Goal: Information Seeking & Learning: Learn about a topic

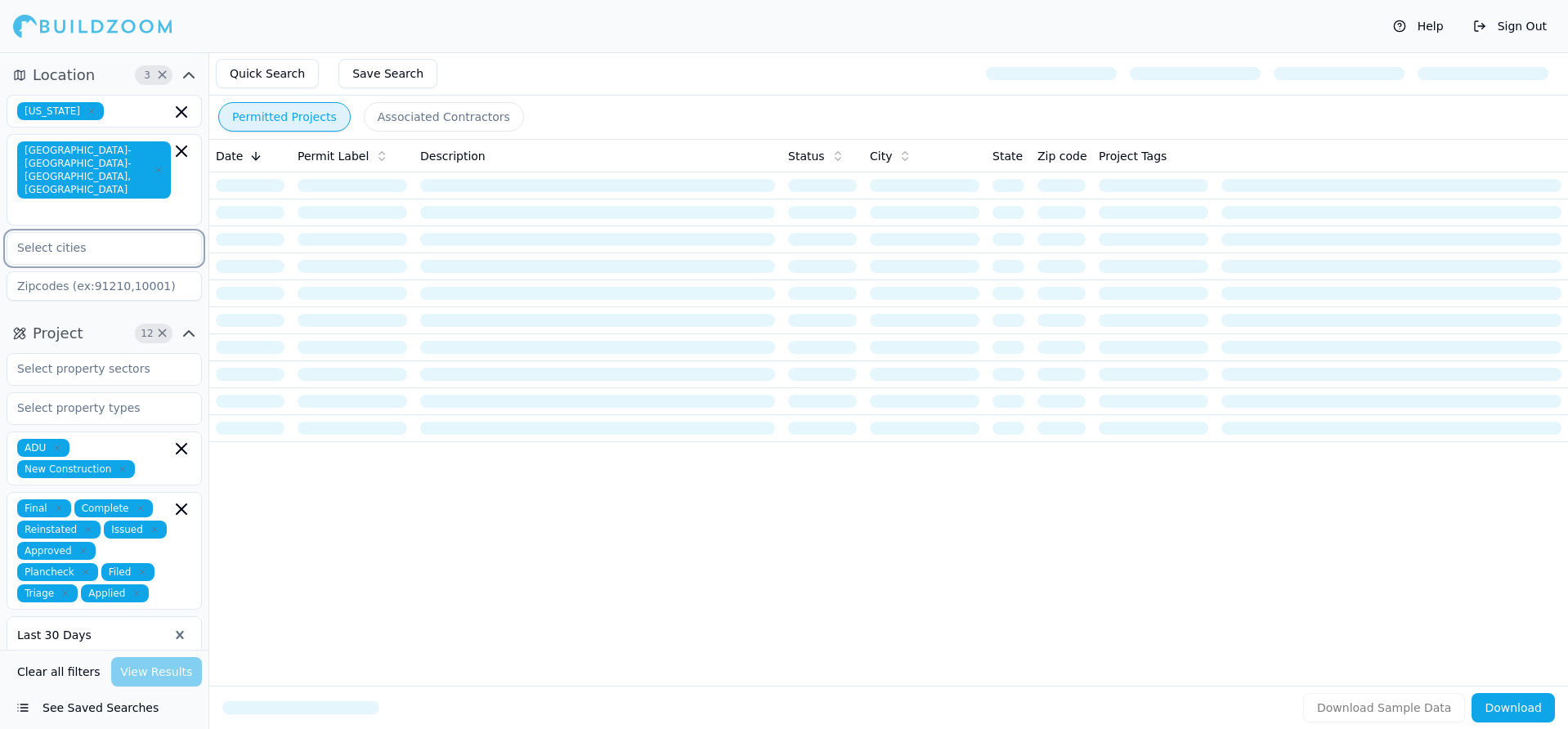
click at [85, 233] on input "text" at bounding box center [94, 247] width 173 height 29
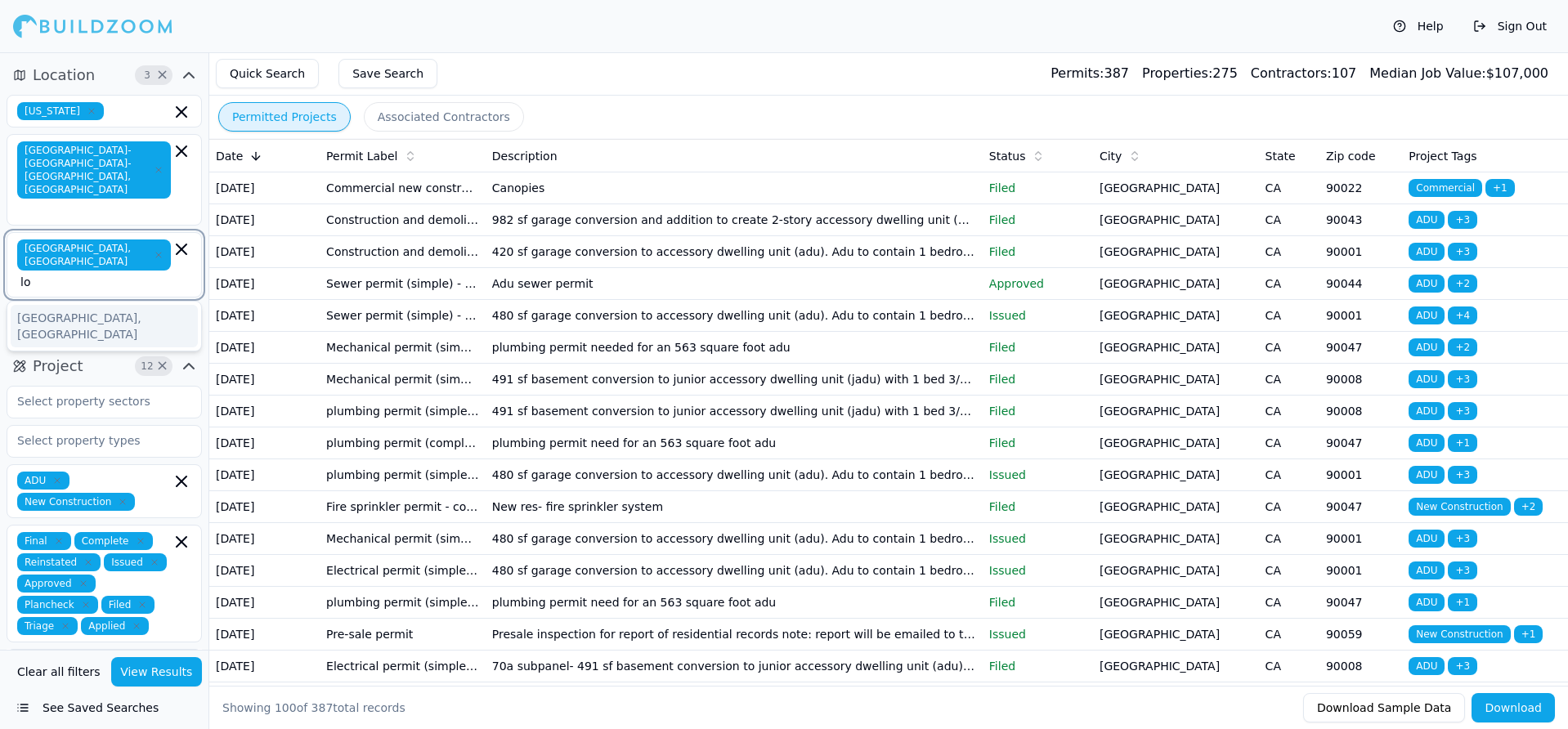
type input "l"
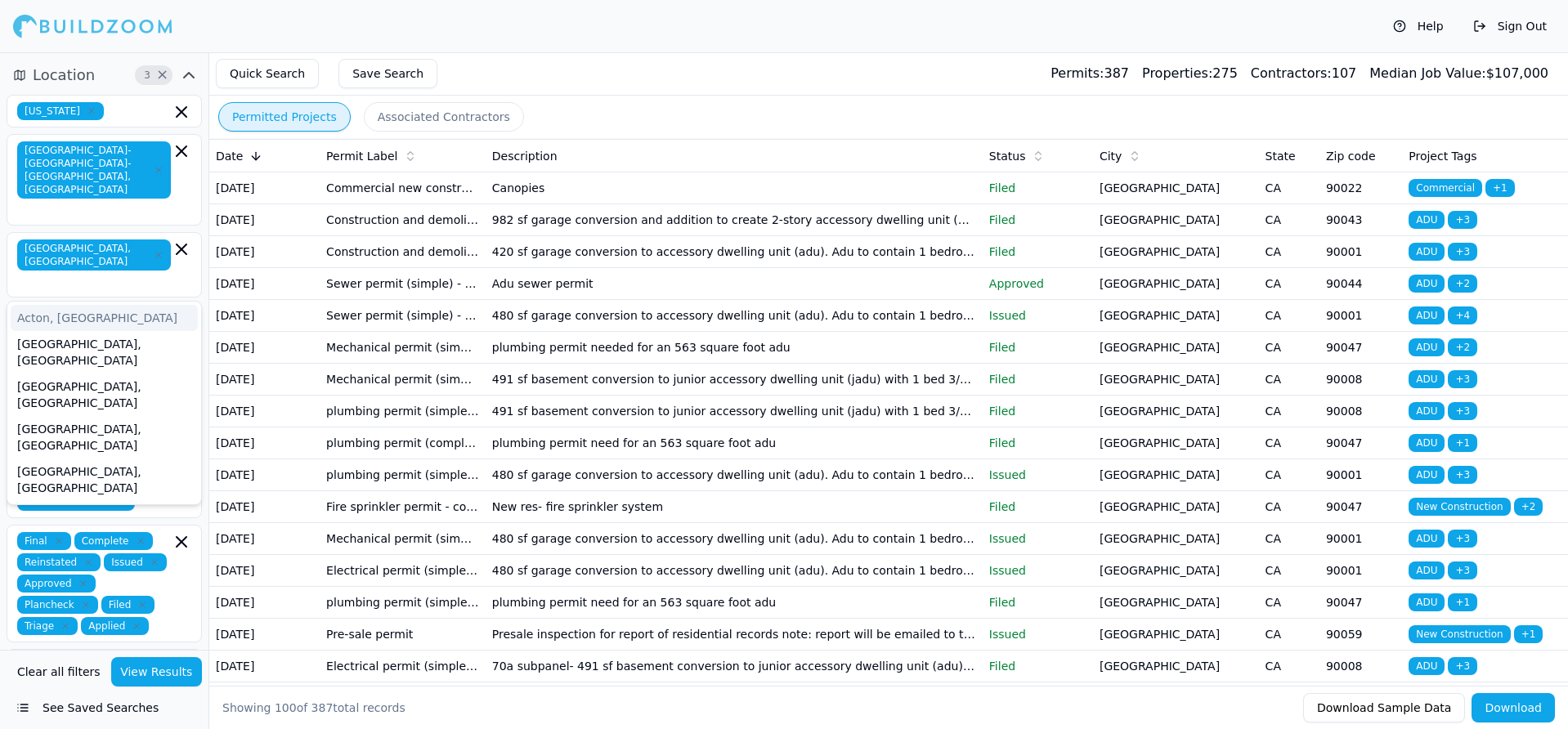
click at [141, 678] on button "View Results" at bounding box center [157, 672] width 92 height 29
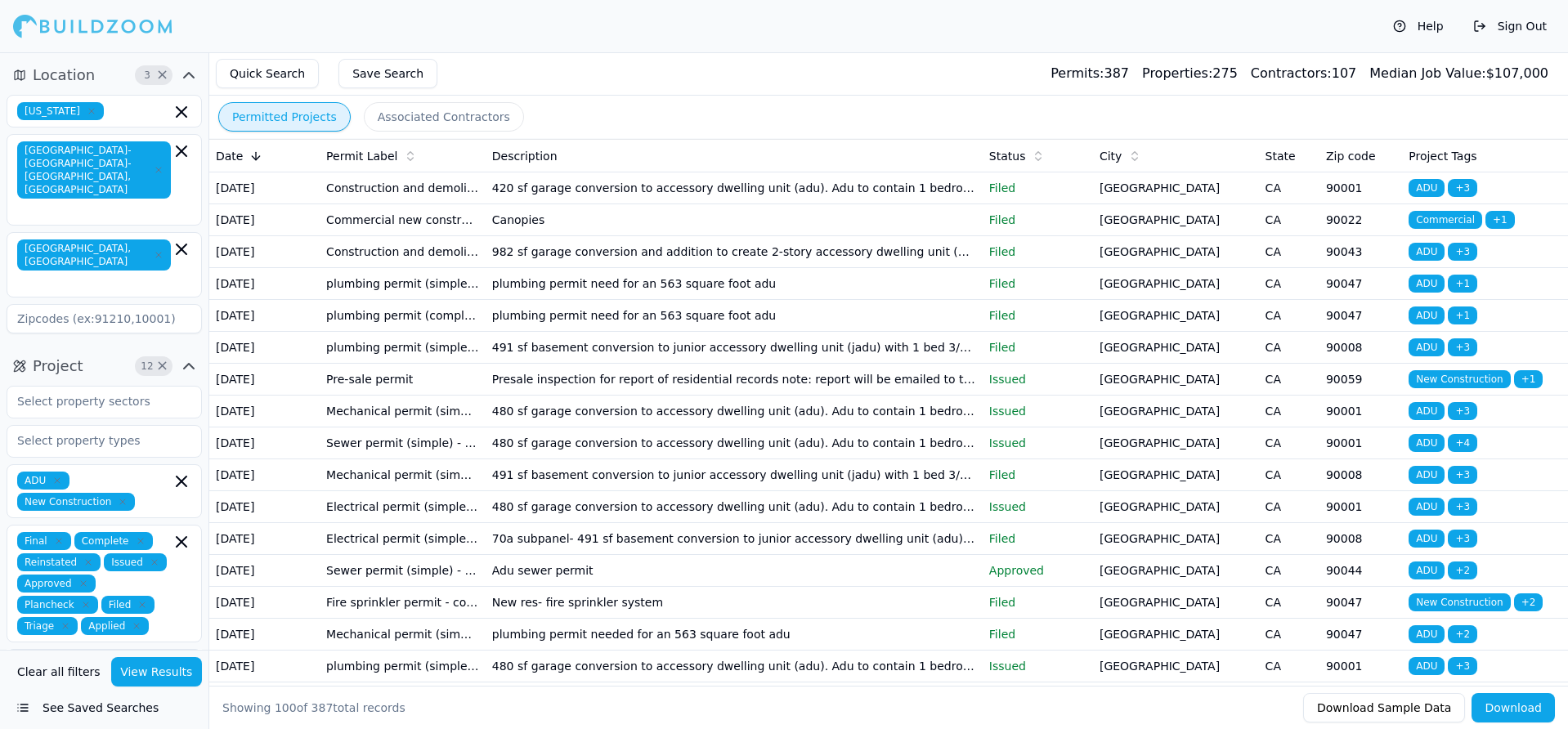
click at [606, 252] on td "982 sf garage conversion and addition to create 2-story accessory dwelling unit…" at bounding box center [734, 252] width 497 height 32
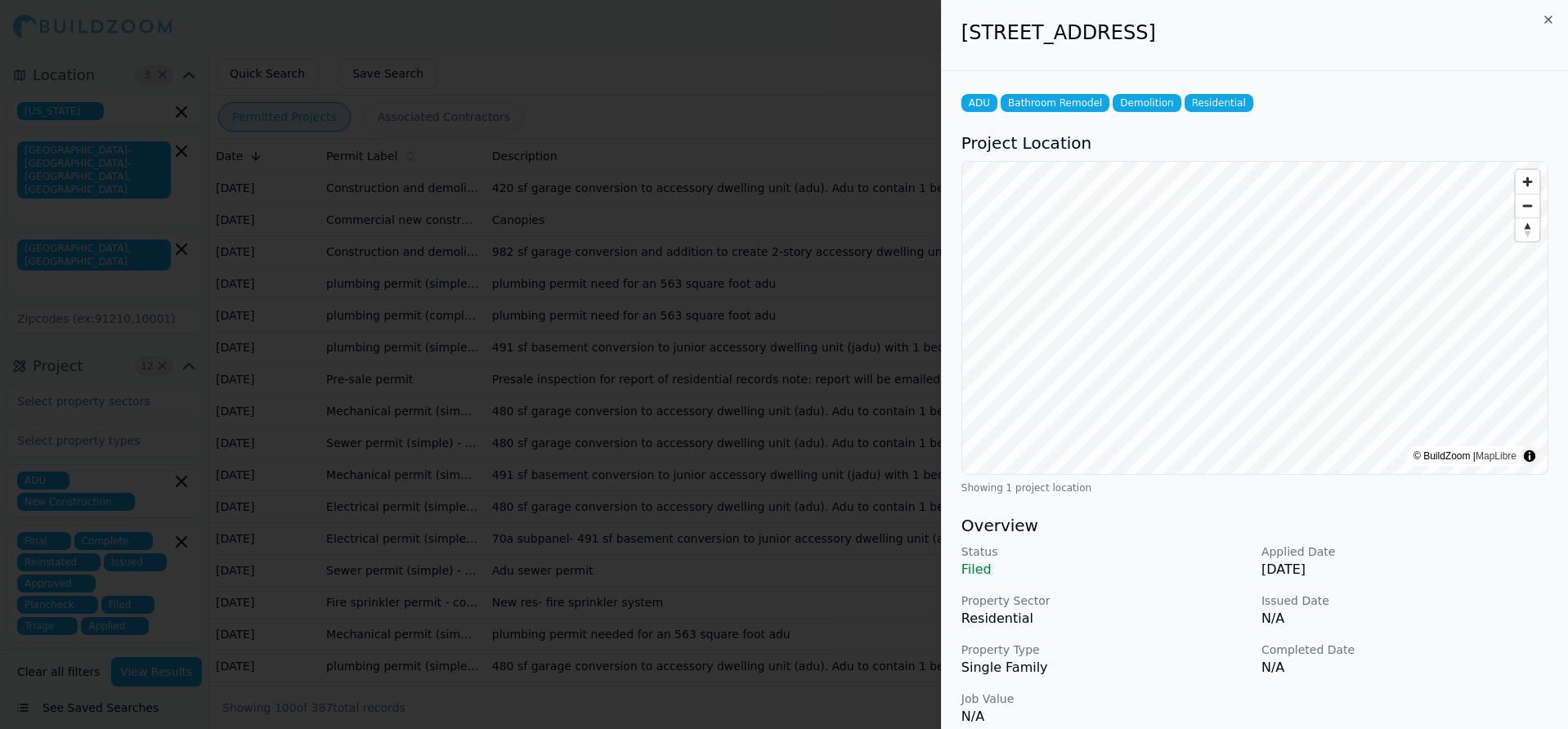
click at [644, 303] on div at bounding box center [784, 364] width 1568 height 729
